Goal: Task Accomplishment & Management: Complete application form

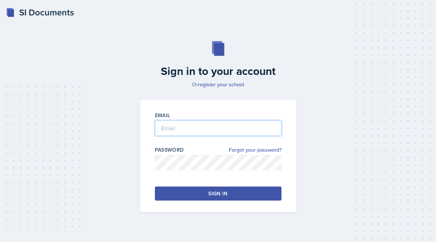
type input "[PERSON_NAME][EMAIL_ADDRESS][PERSON_NAME][DOMAIN_NAME]"
click at [241, 191] on button "Sign in" at bounding box center [218, 194] width 127 height 14
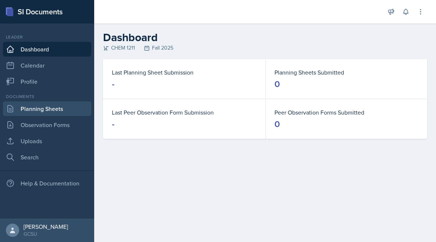
click at [56, 112] on link "Planning Sheets" at bounding box center [47, 109] width 88 height 15
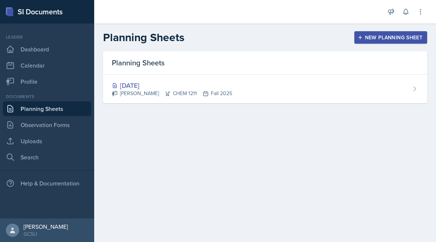
click at [300, 70] on div "Planning Sheets" at bounding box center [265, 62] width 324 height 23
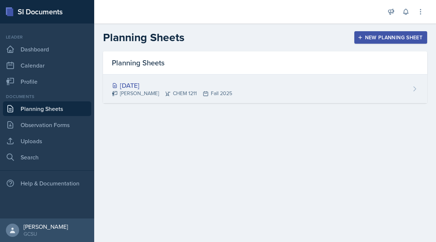
click at [287, 85] on div "[DATE] [PERSON_NAME] CHEM 1211 Fall 2025" at bounding box center [265, 89] width 324 height 29
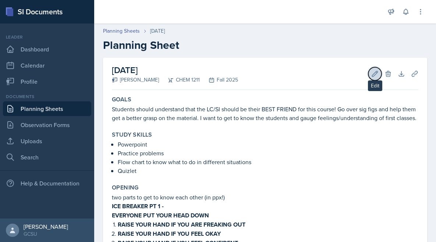
click at [375, 74] on icon at bounding box center [374, 73] width 7 height 7
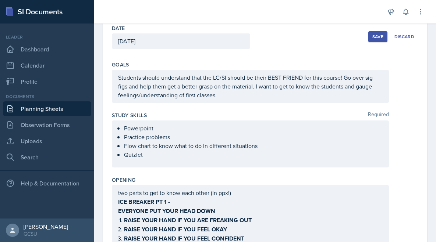
scroll to position [44, 0]
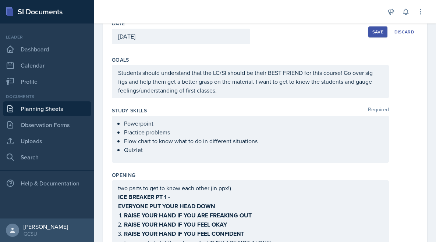
click at [171, 150] on p "Quizlet" at bounding box center [253, 150] width 259 height 9
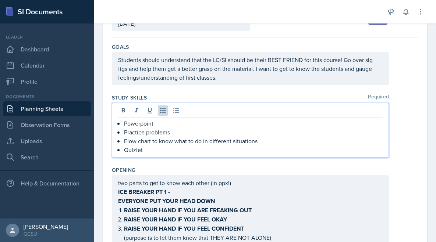
click at [171, 150] on p "Quizlet" at bounding box center [253, 150] width 259 height 9
click at [167, 150] on p "Quizlet" at bounding box center [253, 150] width 259 height 9
click at [127, 154] on p "Quizlet" at bounding box center [253, 150] width 259 height 9
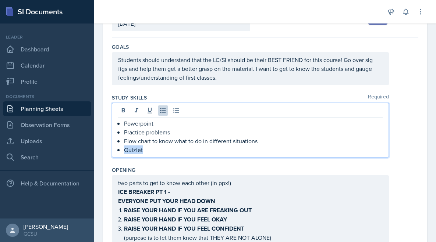
click at [127, 154] on p "Quizlet" at bounding box center [253, 150] width 259 height 9
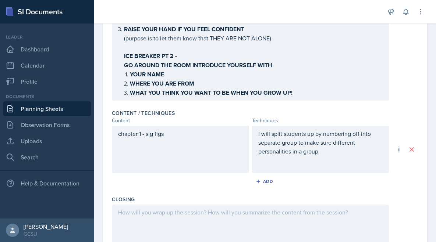
click at [185, 153] on div "chapter 1 - sig figs" at bounding box center [180, 149] width 137 height 47
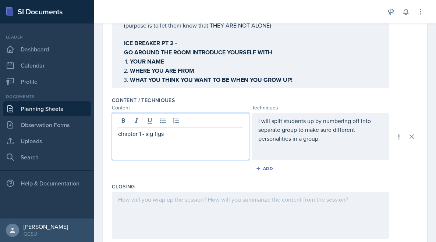
click at [313, 144] on div "I will split students up by numbering off into separate group to make sure diff…" at bounding box center [320, 136] width 137 height 47
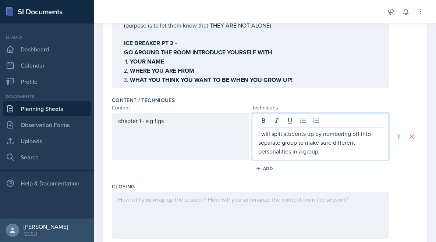
scroll to position [274, 0]
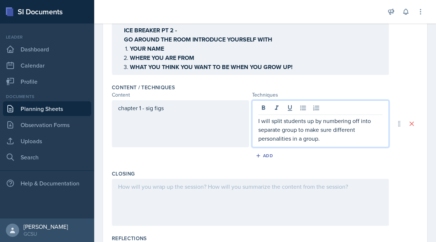
click at [323, 142] on div "I will split students up by numbering off into separate group to make sure diff…" at bounding box center [320, 123] width 137 height 47
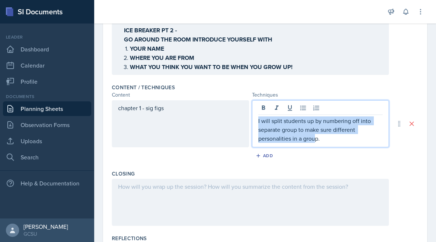
drag, startPoint x: 323, startPoint y: 142, endPoint x: 277, endPoint y: 98, distance: 63.7
click at [277, 98] on div "Content / Techniques Content Techniques chapter 1 - sig figs I will split stude…" at bounding box center [265, 124] width 306 height 86
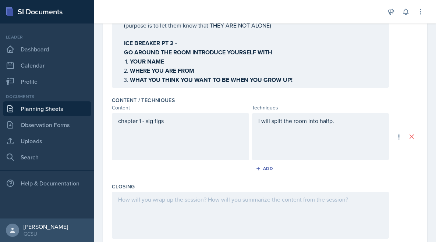
click at [277, 98] on div "Content / Techniques" at bounding box center [265, 100] width 306 height 7
click at [276, 124] on div "I will split the room into halfp." at bounding box center [320, 136] width 137 height 47
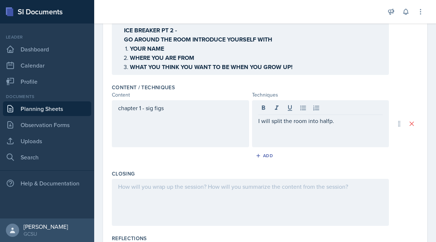
click at [276, 124] on div "I will split the room into halfp." at bounding box center [320, 123] width 137 height 47
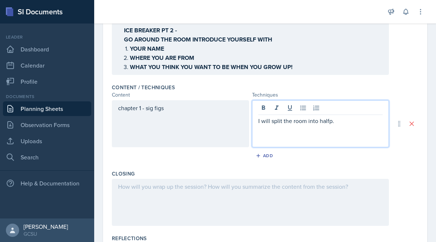
click at [276, 124] on div "I will split the room into halfp." at bounding box center [320, 123] width 137 height 47
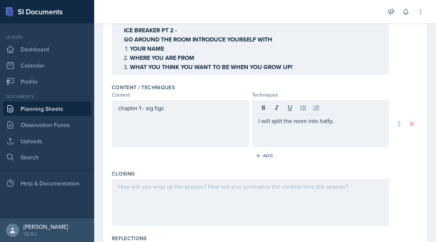
click at [276, 124] on div "I will split the room into halfp." at bounding box center [320, 123] width 137 height 47
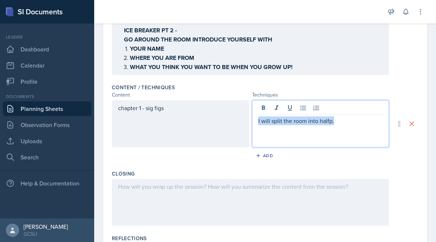
drag, startPoint x: 367, startPoint y: 119, endPoint x: 253, endPoint y: 120, distance: 113.3
click at [253, 120] on div "I will split the room into halfp." at bounding box center [320, 123] width 137 height 47
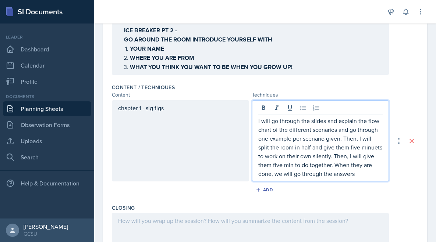
click at [371, 173] on p "I will go through the slides and explain the flow chart of the different scenar…" at bounding box center [320, 148] width 125 height 62
click at [371, 145] on p "I will go through the slides and explain the flow chart of the different scenar…" at bounding box center [320, 148] width 125 height 62
click at [345, 174] on p "I will go through the slides and explain the flow chart of the different scenar…" at bounding box center [320, 148] width 125 height 62
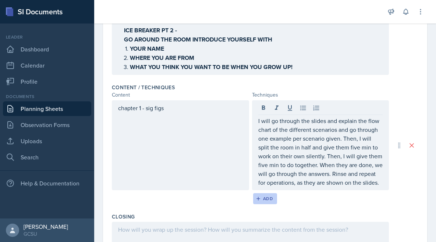
click at [264, 196] on div "Add" at bounding box center [265, 199] width 16 height 6
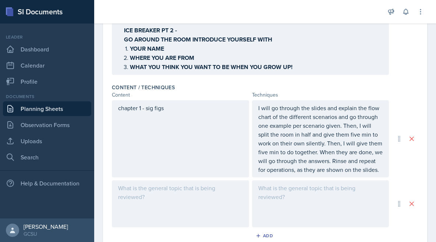
click at [163, 194] on div at bounding box center [180, 204] width 137 height 47
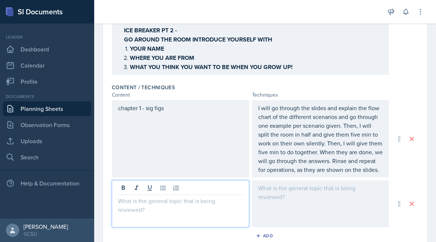
scroll to position [287, 0]
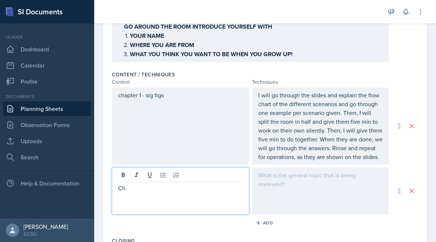
click at [168, 188] on p "Ch" at bounding box center [180, 188] width 125 height 9
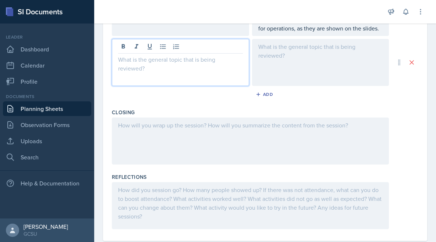
click at [141, 154] on div at bounding box center [250, 141] width 277 height 47
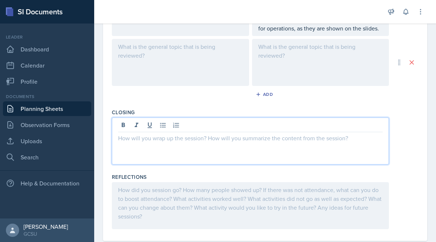
scroll to position [429, 0]
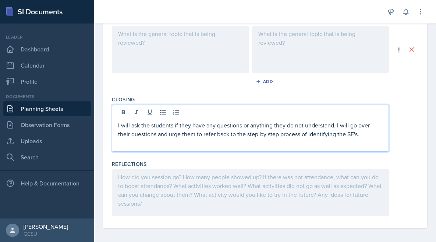
click at [166, 132] on p "I will ask the students if they have any questions or anything they do not unde…" at bounding box center [250, 130] width 264 height 18
click at [358, 135] on p "I will ask the students if they have any questions or anything they do not unde…" at bounding box center [250, 130] width 264 height 18
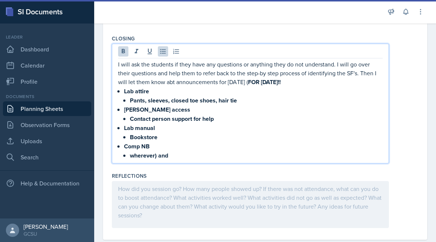
scroll to position [502, 0]
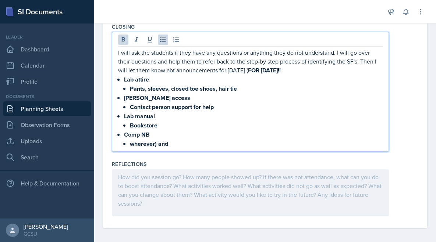
click at [162, 142] on strong "wherever) and" at bounding box center [149, 144] width 38 height 8
drag, startPoint x: 179, startPoint y: 142, endPoint x: 117, endPoint y: 47, distance: 112.9
click at [117, 47] on div "I will ask the students if they have any questions or anything they do not unde…" at bounding box center [250, 92] width 277 height 120
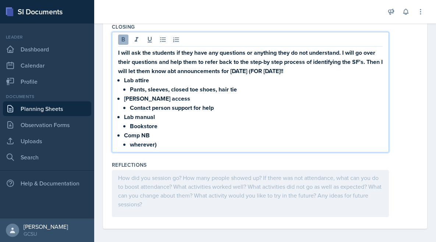
scroll to position [500, 0]
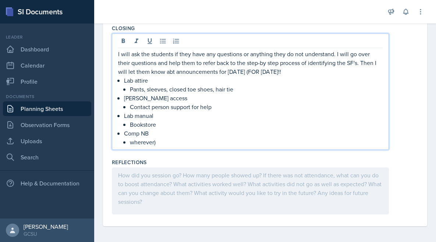
click at [228, 74] on p "I will ask the students if they have any questions or anything they do not unde…" at bounding box center [250, 63] width 264 height 26
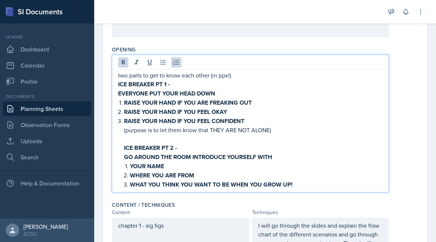
scroll to position [182, 0]
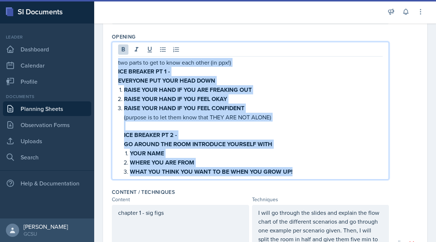
drag, startPoint x: 300, startPoint y: 168, endPoint x: 102, endPoint y: 61, distance: 224.9
click at [102, 61] on div "Date [DATE] [DATE] 27 28 29 30 31 1 2 3 4 5 6 7 8 9 10 11 12 13 14 15 16 17 18 …" at bounding box center [265, 233] width 342 height 717
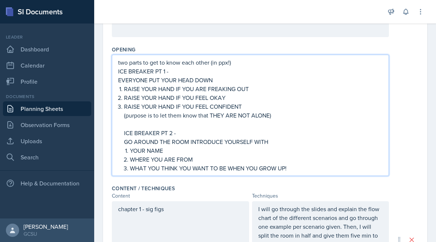
click at [143, 101] on p "RAISE YOUR HAND IF YOU FEEL OKAY" at bounding box center [253, 97] width 259 height 9
click at [239, 62] on p "two parts to get to know each other (in ppx!)" at bounding box center [250, 62] width 264 height 9
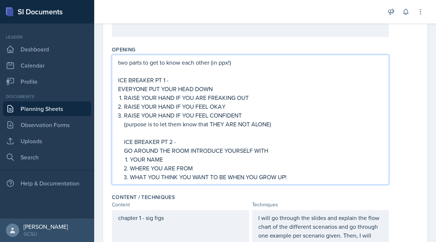
click at [123, 143] on div "two parts to get to know each other (in ppx!) ICE BREAKER PT 1 - EVERYONE PUT Y…" at bounding box center [250, 120] width 264 height 124
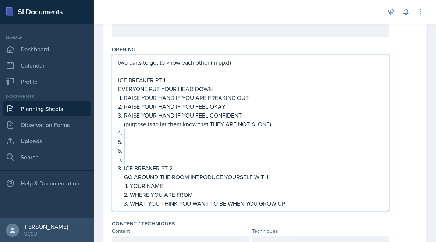
drag, startPoint x: 126, startPoint y: 159, endPoint x: 117, endPoint y: 137, distance: 23.4
click at [117, 137] on div "two parts to get to know each other (in ppx!) ICE BREAKER PT 1 - EVERYONE PUT Y…" at bounding box center [250, 133] width 277 height 157
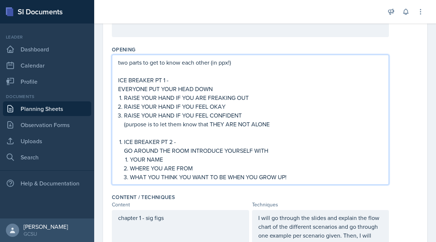
click at [124, 144] on li "ICE BREAKER PT 2 - GO AROUND THE ROOM INTRODUCE YOURSELF WITH YOUR NAME WHERE Y…" at bounding box center [253, 160] width 259 height 44
click at [124, 152] on li "GO AROUND THE ROOM INTRODUCE YOURSELF WITH YOUR NAME WHERE YOU ARE FROM WHAT YO…" at bounding box center [253, 163] width 259 height 35
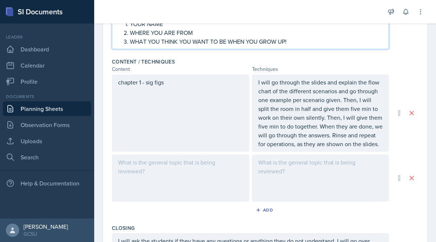
click at [216, 189] on div at bounding box center [180, 178] width 137 height 47
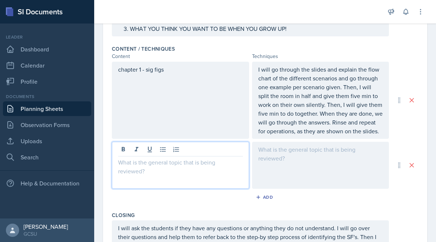
click at [298, 161] on div at bounding box center [320, 165] width 137 height 47
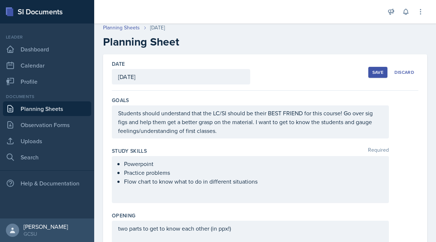
scroll to position [4, 0]
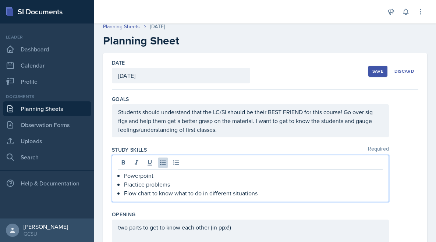
click at [175, 180] on p "Practice problems" at bounding box center [253, 184] width 259 height 9
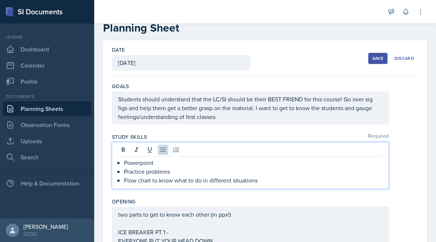
click at [166, 67] on div "[DATE]" at bounding box center [181, 62] width 138 height 15
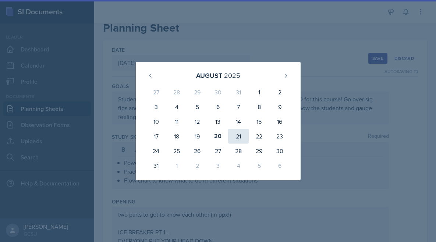
click at [244, 138] on div "21" at bounding box center [238, 136] width 21 height 15
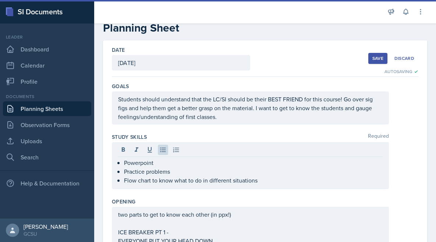
scroll to position [0, 0]
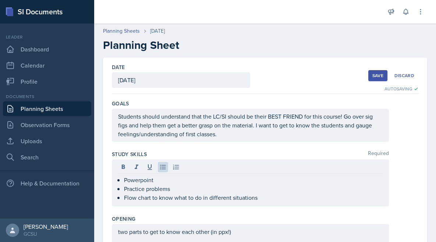
click at [308, 122] on div "Students should understand that the LC/SI should be their BEST FRIEND for this …" at bounding box center [250, 125] width 277 height 33
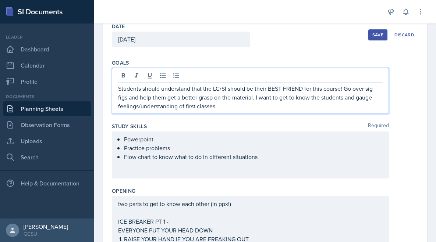
scroll to position [42, 0]
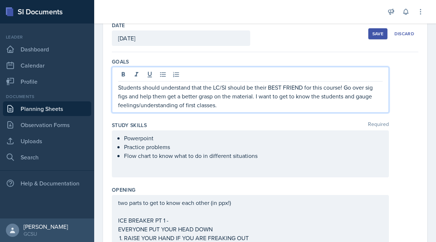
click at [293, 86] on p "Students should understand that the LC/SI should be their BEST FRIEND for this …" at bounding box center [250, 96] width 264 height 26
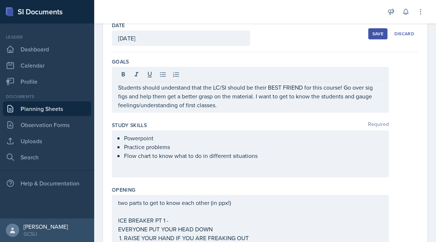
click at [289, 113] on div "Students should understand that the LC/SI should be their BEST FRIEND for this …" at bounding box center [250, 90] width 277 height 46
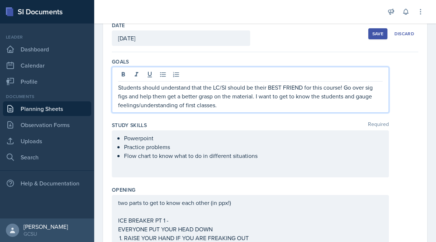
click at [260, 101] on p "Students should understand that the LC/SI should be their BEST FRIEND for this …" at bounding box center [250, 96] width 264 height 26
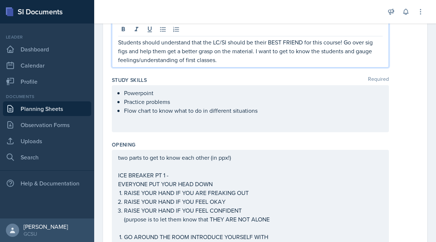
click at [295, 116] on div "Powerpoint Practice problems Flow chart to know what to do in different situati…" at bounding box center [250, 108] width 277 height 47
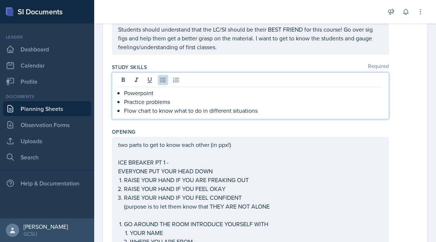
scroll to position [87, 0]
click at [297, 168] on div "two parts to get to know each other (in ppx!) ICE BREAKER PT 1 - EVERYONE PUT Y…" at bounding box center [250, 198] width 264 height 115
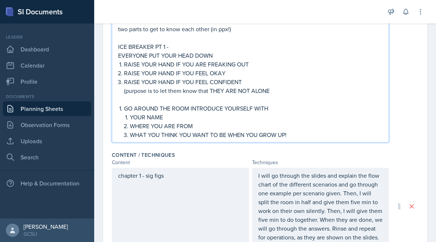
scroll to position [216, 0]
click at [187, 197] on div "chapter 1 - sig figs" at bounding box center [180, 206] width 137 height 77
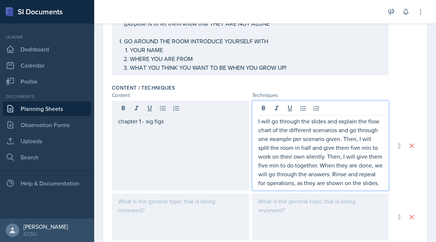
click at [341, 146] on p "I will go through the slides and explain the flow chart of the different scenar…" at bounding box center [320, 152] width 125 height 71
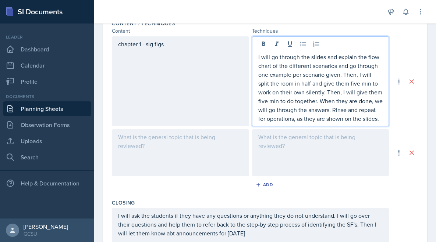
scroll to position [335, 0]
click at [168, 185] on div "Add" at bounding box center [265, 186] width 306 height 14
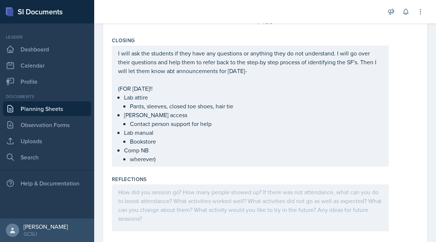
scroll to position [503, 0]
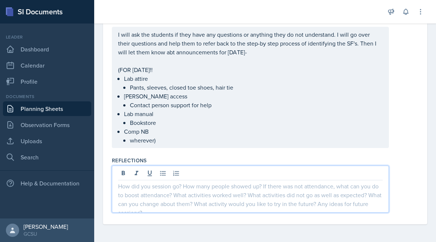
click at [196, 175] on div at bounding box center [250, 189] width 277 height 47
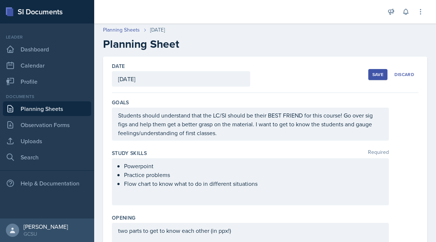
scroll to position [0, 0]
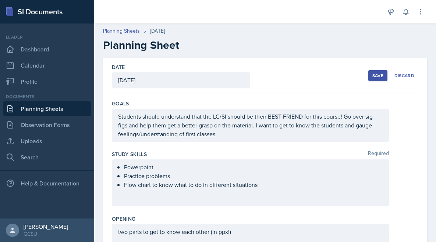
click at [219, 138] on p "Students should understand that the LC/SI should be their BEST FRIEND for this …" at bounding box center [250, 125] width 264 height 26
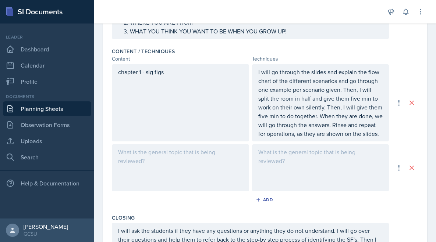
scroll to position [323, 0]
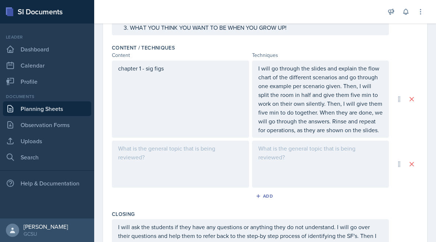
click at [326, 107] on p "I will go through the slides and explain the flow chart of the different scenar…" at bounding box center [320, 99] width 125 height 71
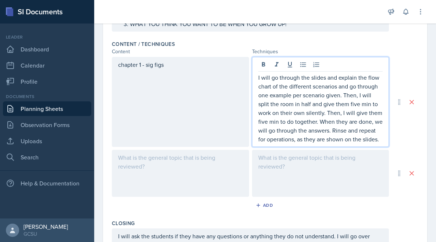
scroll to position [310, 0]
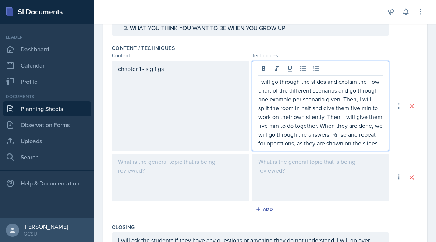
click at [342, 99] on p "I will go through the slides and explain the flow chart of the different scenar…" at bounding box center [320, 112] width 125 height 71
click at [346, 124] on p "I will go through the slides and explain the flow chart of the different scenar…" at bounding box center [320, 112] width 125 height 71
click at [333, 125] on p "I will go through the slides and explain the flow chart of the different scenar…" at bounding box center [320, 112] width 125 height 71
click at [330, 135] on p "I will go through the slides and explain the flow chart of the different scenar…" at bounding box center [320, 112] width 125 height 71
click at [320, 126] on p "I will go through the slides and explain the flow chart of the different scenar…" at bounding box center [320, 112] width 125 height 71
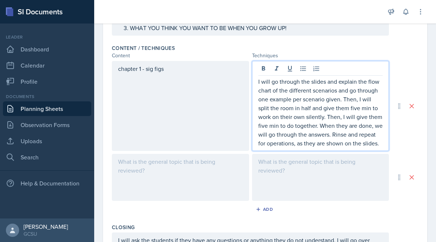
click at [328, 135] on p "I will go through the slides and explain the flow chart of the different scenar…" at bounding box center [320, 112] width 125 height 71
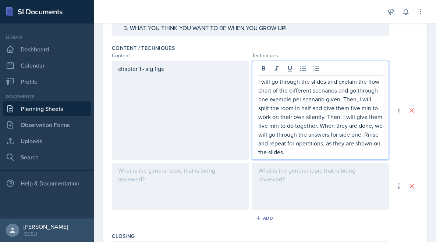
click at [334, 113] on p "I will go through the slides and explain the flow chart of the different scenar…" at bounding box center [320, 116] width 125 height 79
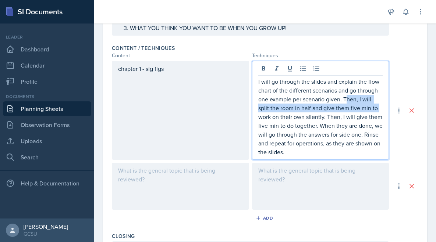
drag, startPoint x: 345, startPoint y: 100, endPoint x: 378, endPoint y: 106, distance: 32.8
click at [378, 106] on p "I will go through the slides and explain the flow chart of the different scenar…" at bounding box center [320, 116] width 125 height 79
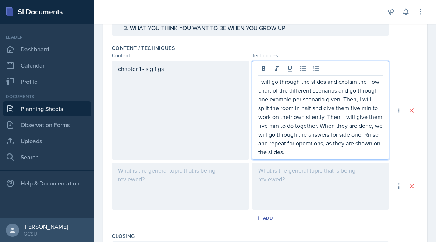
click at [334, 139] on p "I will go through the slides and explain the flow chart of the different scenar…" at bounding box center [320, 116] width 125 height 79
click at [323, 118] on p "I will go through the slides and explain the flow chart of the different scenar…" at bounding box center [320, 116] width 125 height 79
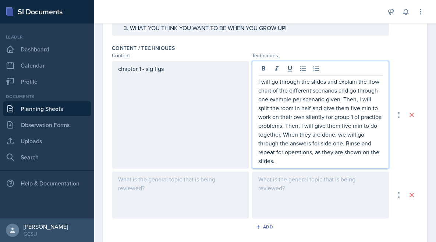
click at [344, 120] on p "I will go through the slides and explain the flow chart of the different scenar…" at bounding box center [320, 121] width 125 height 88
click at [378, 125] on p "I will go through the slides and explain the flow chart of the different scenar…" at bounding box center [320, 121] width 125 height 88
click at [324, 143] on p "I will go through the slides and explain the flow chart of the different scenar…" at bounding box center [320, 121] width 125 height 88
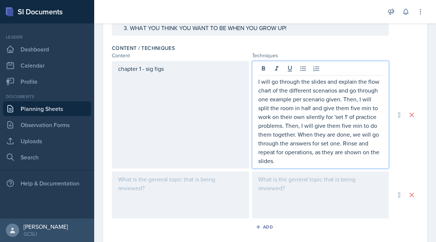
click at [341, 147] on p "I will go through the slides and explain the flow chart of the different scenar…" at bounding box center [320, 121] width 125 height 88
drag, startPoint x: 300, startPoint y: 153, endPoint x: 386, endPoint y: 162, distance: 86.9
click at [386, 162] on div "I will go through the slides and explain the flow chart of the different scenar…" at bounding box center [320, 115] width 137 height 108
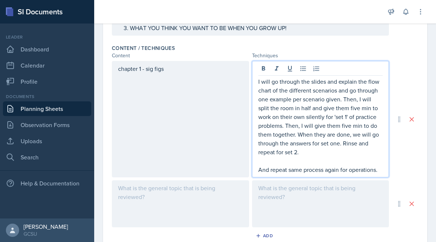
click at [343, 94] on p "I will go through the slides and explain the flow chart of the different scenar…" at bounding box center [320, 116] width 125 height 79
click at [321, 109] on p "I will go through the slides and explain the flow chart of the different scenar…" at bounding box center [320, 116] width 125 height 79
click at [336, 98] on p "I will go through the slides and explain the flow chart of the different scenar…" at bounding box center [320, 116] width 125 height 79
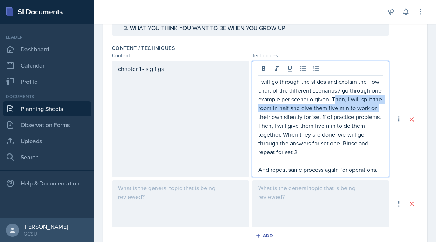
drag, startPoint x: 334, startPoint y: 98, endPoint x: 382, endPoint y: 107, distance: 48.6
click at [382, 107] on p "I will go through the slides and explain the flow chart of the different scenar…" at bounding box center [320, 116] width 125 height 79
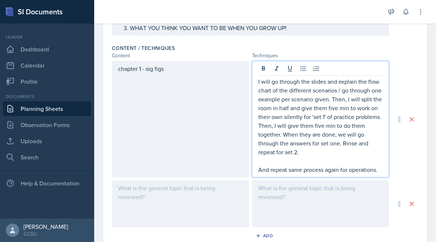
click at [356, 140] on p "I will go through the slides and explain the flow chart of the different scenar…" at bounding box center [320, 116] width 125 height 79
drag, startPoint x: 273, startPoint y: 128, endPoint x: 251, endPoint y: 128, distance: 22.1
click at [251, 128] on div "chapter 1 - sig figs I will go through the slides and explain the flow chart of…" at bounding box center [250, 119] width 277 height 117
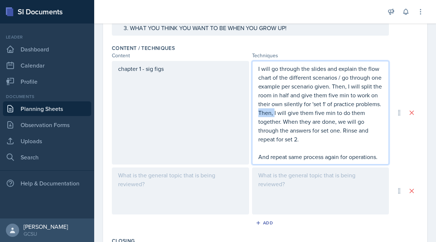
scroll to position [297, 0]
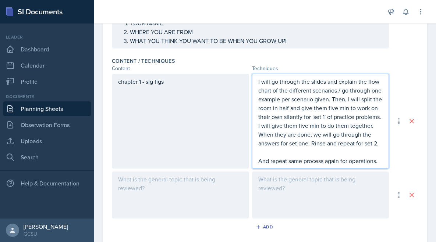
click at [342, 125] on p "I will go through the slides and explain the flow chart of the different scenar…" at bounding box center [320, 112] width 125 height 71
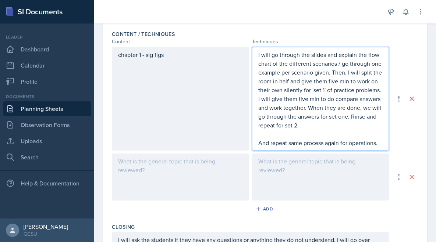
scroll to position [327, 0]
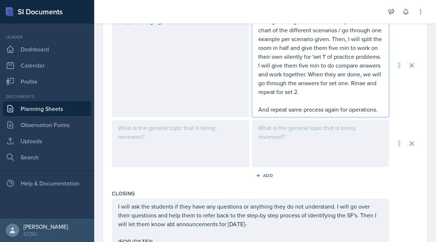
click at [206, 151] on div at bounding box center [180, 143] width 137 height 47
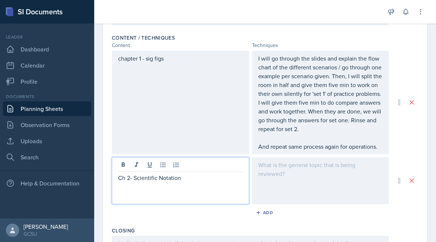
click at [297, 158] on div at bounding box center [320, 180] width 137 height 47
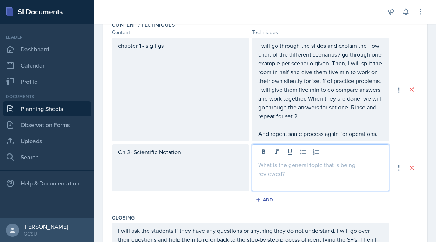
click at [303, 119] on p "I will go through the slides and explain the flow chart of the different scenar…" at bounding box center [320, 80] width 125 height 79
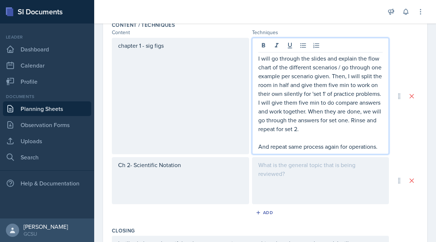
scroll to position [346, 0]
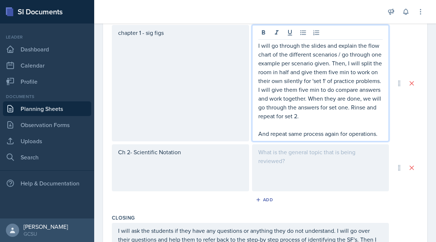
click at [261, 47] on p "I will go through the slides and explain the flow chart of the different scenar…" at bounding box center [320, 80] width 125 height 79
drag, startPoint x: 258, startPoint y: 47, endPoint x: 390, endPoint y: 137, distance: 159.6
click at [390, 137] on div "chapter 1 - sig figs I will go through the slides and explain the flow chart of…" at bounding box center [265, 83] width 306 height 117
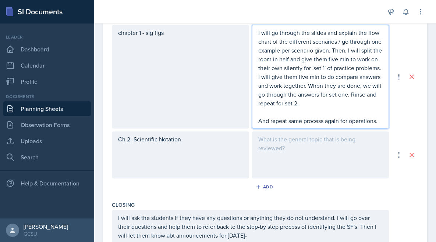
scroll to position [333, 0]
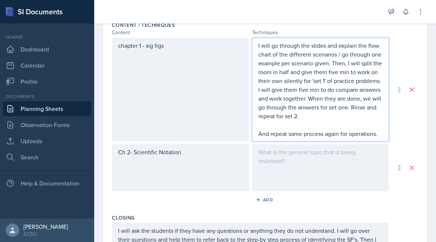
copy div "I will go through the slides and explain the flow chart of the different scenar…"
click at [332, 166] on div at bounding box center [320, 168] width 137 height 47
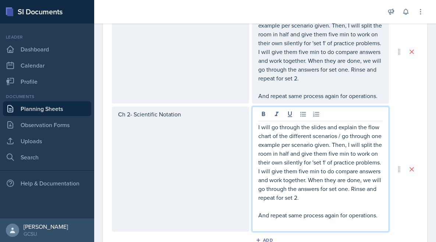
scroll to position [372, 0]
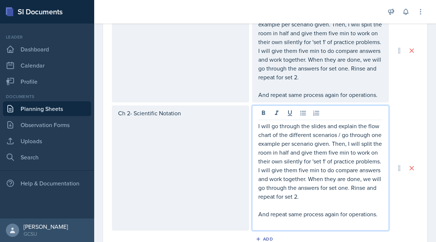
click at [357, 180] on p "I will go through the slides and explain the flow chart of the different scenar…" at bounding box center [320, 161] width 125 height 79
click at [337, 141] on p "I will go through the slides and explain the flow chart of the different scenar…" at bounding box center [320, 161] width 125 height 79
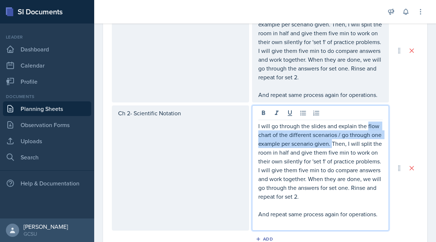
drag, startPoint x: 367, startPoint y: 128, endPoint x: 333, endPoint y: 143, distance: 38.1
click at [333, 143] on p "I will go through the slides and explain the flow chart of the different scenar…" at bounding box center [320, 161] width 125 height 79
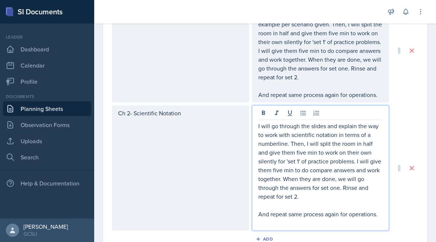
click at [278, 146] on p "I will go through the slides and explain the way to work with scientific notati…" at bounding box center [320, 161] width 125 height 79
click at [312, 157] on p "I will go through the slides and explain the way to work with scientific notati…" at bounding box center [320, 161] width 125 height 79
click at [353, 144] on p "I will go through the slides and explain the way to work with scientific notati…" at bounding box center [320, 161] width 125 height 79
click at [342, 171] on p "I will go through the slides and explain the way to work with scientific notati…" at bounding box center [320, 161] width 125 height 79
click at [292, 142] on p "I will go through the slides and explain the way to work with scientific notati…" at bounding box center [320, 161] width 125 height 79
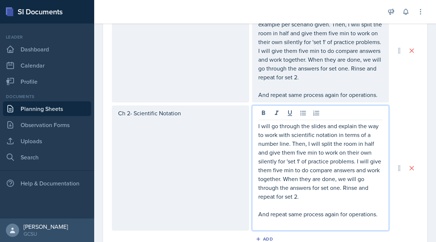
click at [299, 164] on p "I will go through the slides and explain the way to work with scientific notati…" at bounding box center [320, 161] width 125 height 79
click at [364, 192] on p "I will go through the slides and explain the way to work with scientific notati…" at bounding box center [320, 161] width 125 height 79
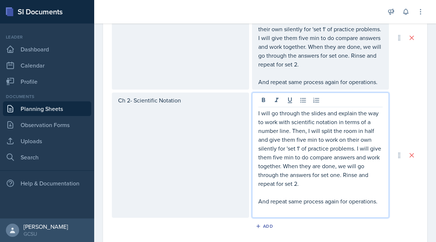
scroll to position [386, 0]
click at [331, 191] on p at bounding box center [320, 192] width 125 height 9
click at [358, 204] on p "And repeat same process again for operations." at bounding box center [320, 201] width 125 height 9
click at [319, 184] on p "I will go through the slides and explain the way to work with scientific notati…" at bounding box center [320, 148] width 125 height 79
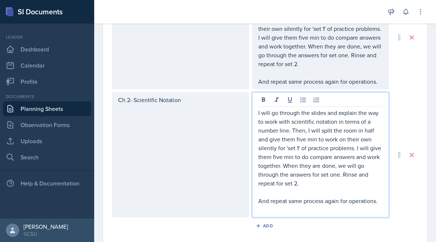
click at [291, 131] on p "I will go through the slides and explain the way to work with scientific notati…" at bounding box center [320, 148] width 125 height 79
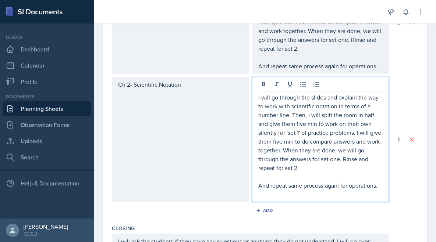
scroll to position [404, 0]
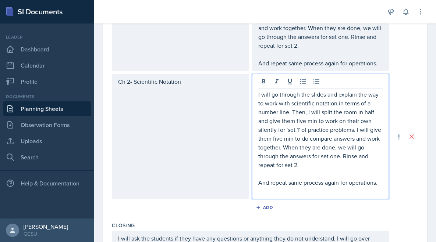
click at [324, 131] on p "I will go through the slides and explain the way to work with scientific notati…" at bounding box center [320, 129] width 125 height 79
click at [365, 117] on p "I will go through the slides and explain the way to work with scientific notati…" at bounding box center [320, 129] width 125 height 79
click at [355, 149] on p "I will go through the slides and explain the way to work with scientific notati…" at bounding box center [320, 129] width 125 height 79
click at [320, 167] on p "I will go through the slides and explain the way to work with scientific notati…" at bounding box center [320, 129] width 125 height 79
click at [292, 111] on p "I will go through the slides and explain the way to work with scientific notati…" at bounding box center [320, 129] width 125 height 79
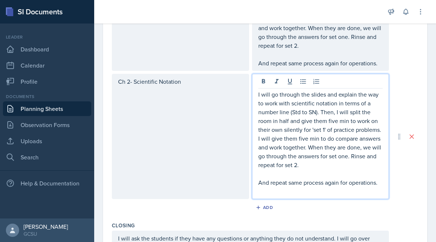
click at [353, 190] on p at bounding box center [320, 191] width 125 height 9
click at [363, 186] on p "And repeat same process again for operations." at bounding box center [320, 182] width 125 height 9
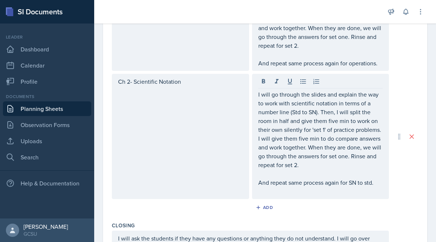
click at [402, 180] on div "Ch 2- Scientific Notation I will go through the slides and explain the way to w…" at bounding box center [265, 136] width 306 height 125
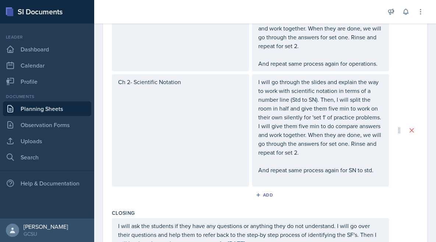
click at [330, 151] on p "I will go through the slides and explain the way to work with scientific notati…" at bounding box center [320, 117] width 125 height 79
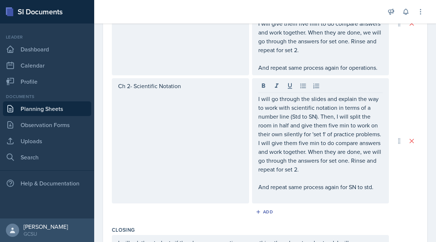
click at [324, 217] on div "Add" at bounding box center [265, 214] width 306 height 14
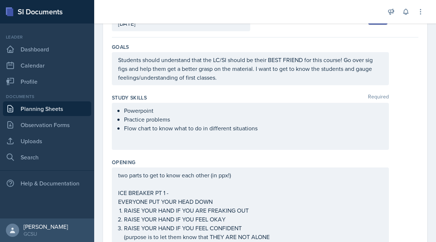
scroll to position [0, 0]
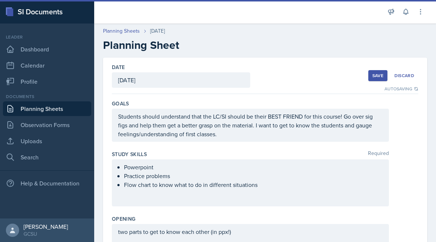
click at [377, 72] on button "Save" at bounding box center [377, 75] width 19 height 11
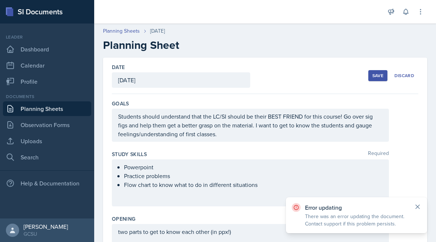
click at [420, 206] on icon at bounding box center [417, 206] width 7 height 7
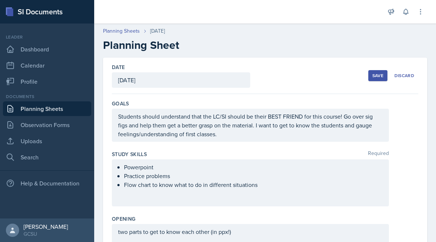
click at [376, 77] on div "Save" at bounding box center [377, 76] width 11 height 6
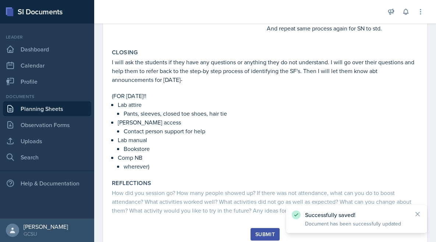
scroll to position [495, 0]
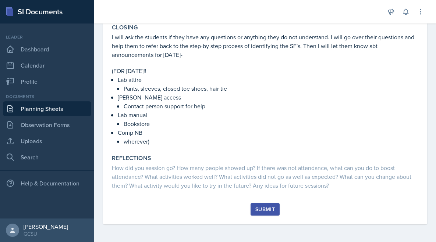
click at [261, 207] on div "Submit" at bounding box center [264, 210] width 19 height 6
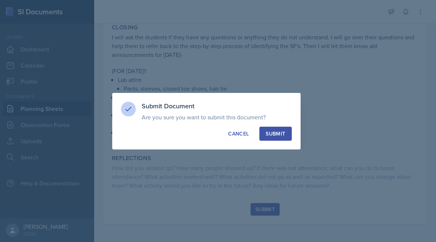
click at [270, 136] on div "Submit" at bounding box center [275, 133] width 19 height 7
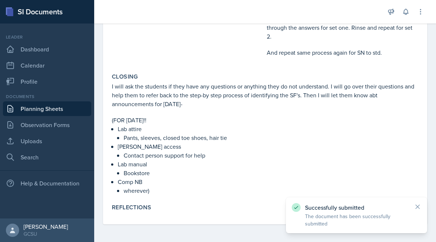
scroll to position [0, 0]
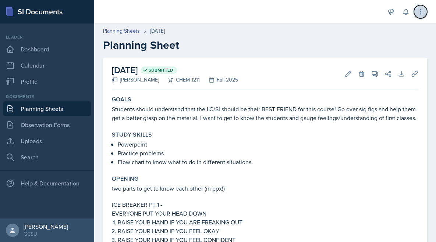
click at [418, 14] on icon at bounding box center [420, 11] width 7 height 7
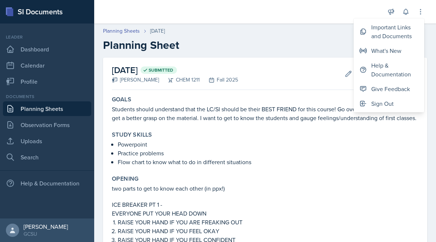
click at [277, 36] on div "Planning Sheets [DATE] Planning Sheet" at bounding box center [265, 39] width 342 height 25
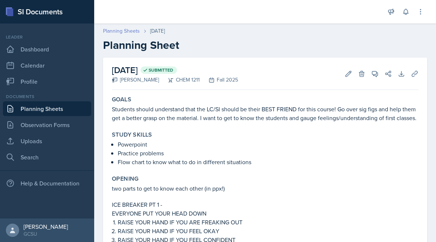
click at [127, 32] on link "Planning Sheets" at bounding box center [121, 31] width 37 height 8
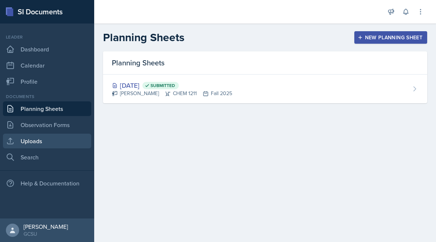
click at [38, 142] on link "Uploads" at bounding box center [47, 141] width 88 height 15
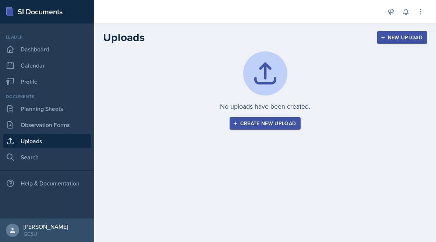
click at [263, 125] on div "Create new upload" at bounding box center [265, 124] width 62 height 6
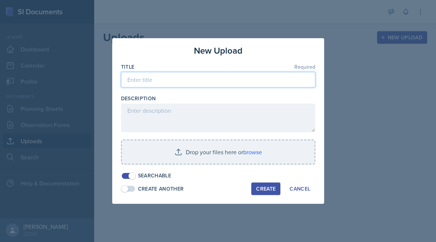
click at [261, 87] on input at bounding box center [218, 79] width 194 height 15
click at [261, 86] on input at bounding box center [218, 79] width 194 height 15
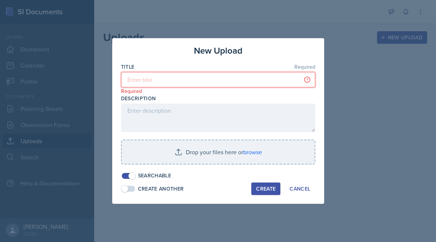
type input "S"
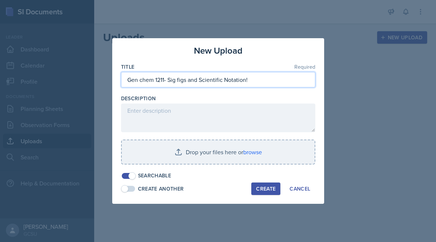
drag, startPoint x: 154, startPoint y: 80, endPoint x: 116, endPoint y: 79, distance: 38.3
click at [116, 79] on div "New Upload Title Required Gen chem 1211- Sig figs and Scientific Notation! Desc…" at bounding box center [218, 121] width 212 height 166
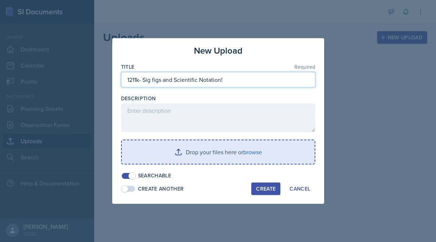
type input "1211k- Sig figs and Scientific Notation!"
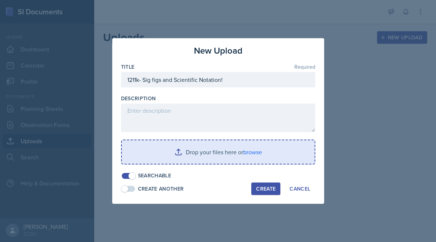
click at [250, 149] on input "file" at bounding box center [218, 153] width 193 height 24
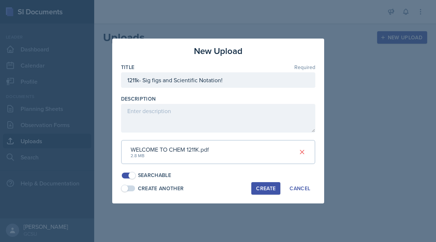
click at [263, 188] on div "Create" at bounding box center [265, 189] width 19 height 6
